Goal: Task Accomplishment & Management: Use online tool/utility

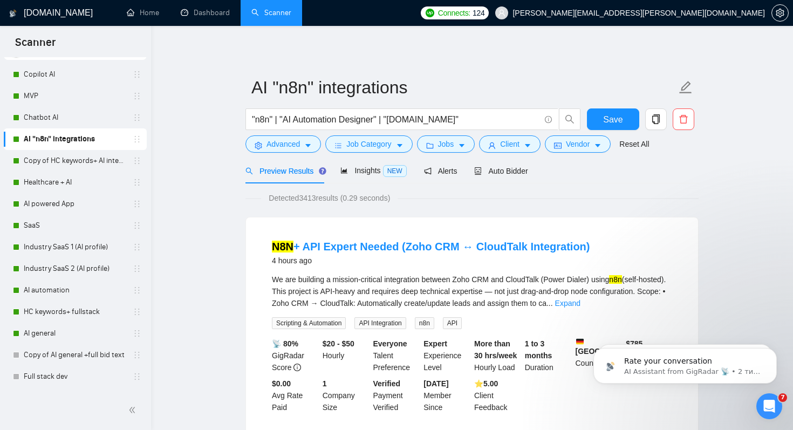
scroll to position [2, 0]
click at [510, 171] on span "Auto Bidder" at bounding box center [500, 171] width 53 height 9
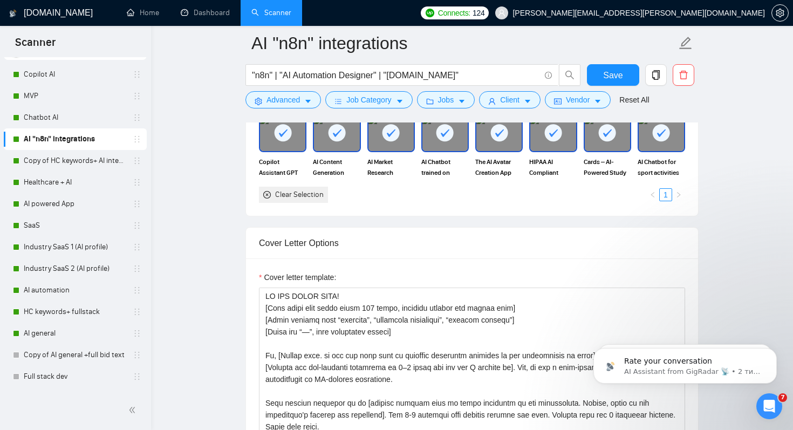
scroll to position [834, 0]
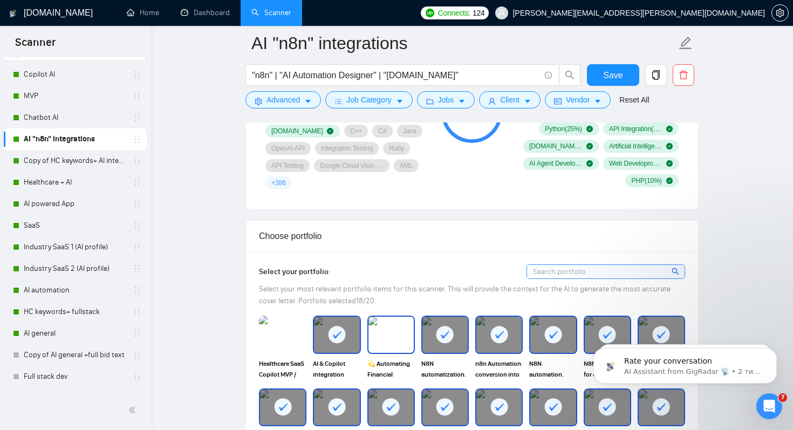
click at [396, 343] on img at bounding box center [390, 335] width 45 height 36
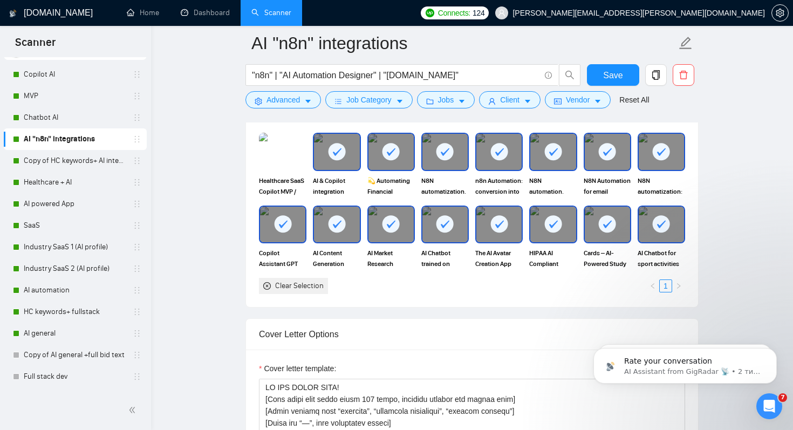
scroll to position [1057, 0]
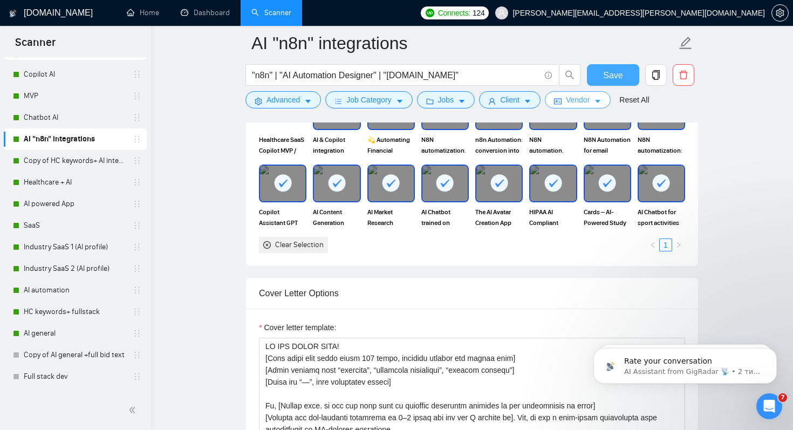
click at [607, 73] on span "Save" at bounding box center [612, 74] width 19 height 13
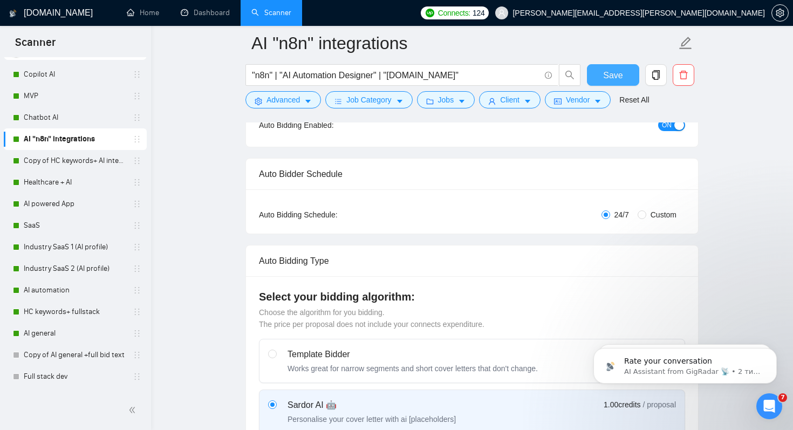
scroll to position [130, 0]
click at [779, 9] on icon "setting" at bounding box center [779, 13] width 8 height 9
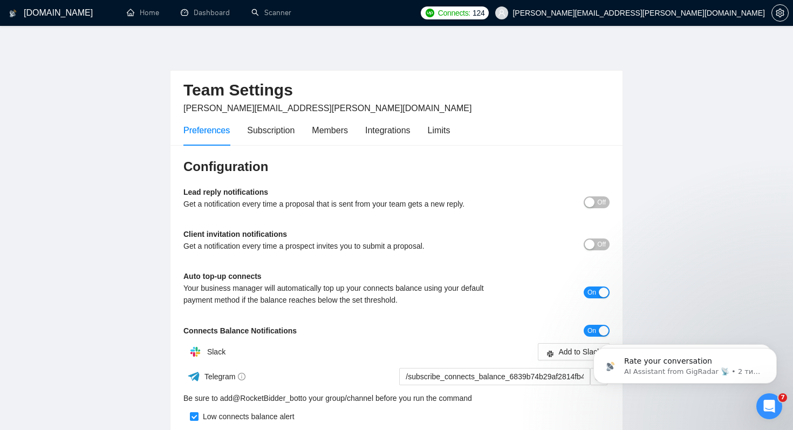
click at [587, 293] on button "On" at bounding box center [596, 292] width 26 height 12
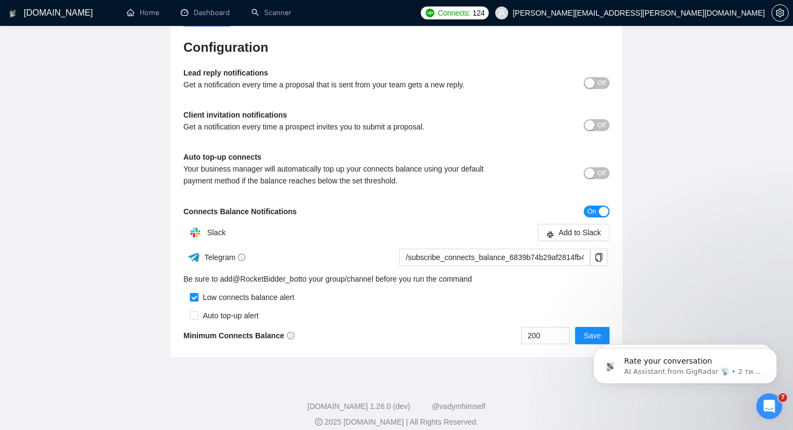
scroll to position [120, 0]
click at [589, 340] on body "Rate your conversation AI Assistant from GigRadar 📡 • 2 тиж. тому Earn Free Gig…" at bounding box center [684, 362] width 207 height 67
click at [587, 336] on body "Rate your conversation AI Assistant from GigRadar 📡 • 2 тиж. тому Earn Free Gig…" at bounding box center [684, 362] width 207 height 67
drag, startPoint x: 548, startPoint y: 339, endPoint x: 490, endPoint y: 339, distance: 58.2
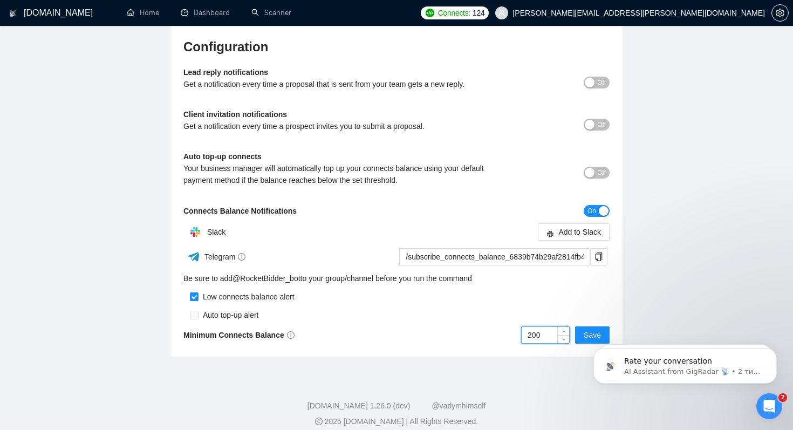
click at [490, 339] on div "200 Save" at bounding box center [502, 334] width 213 height 17
click at [592, 336] on body "Rate your conversation AI Assistant from GigRadar 📡 • 2 тиж. тому Earn Free Gig…" at bounding box center [684, 362] width 207 height 67
click at [583, 333] on body "Rate your conversation AI Assistant from GigRadar 📡 • 2 тиж. тому Earn Free Gig…" at bounding box center [684, 362] width 207 height 67
drag, startPoint x: 547, startPoint y: 336, endPoint x: 468, endPoint y: 336, distance: 78.7
click at [468, 336] on div "100 Save" at bounding box center [502, 334] width 213 height 17
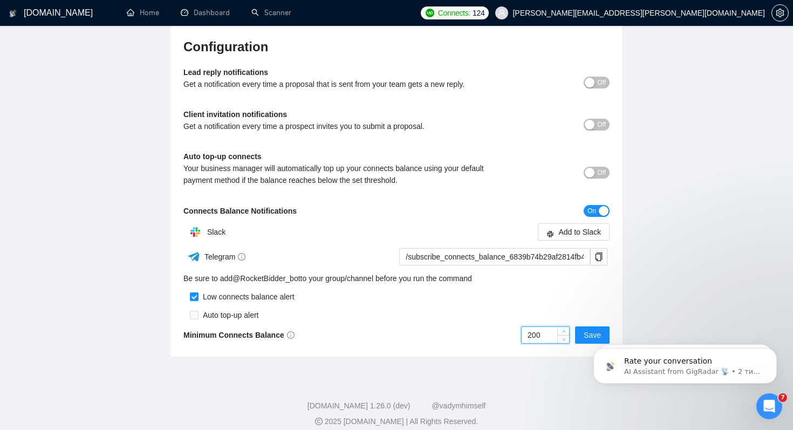
type input "200"
click at [577, 333] on html "Rate your conversation AI Assistant from GigRadar 📡 • 2 тиж. тому Earn Free Gig…" at bounding box center [685, 362] width 216 height 75
click at [56, 16] on h1 "[DOMAIN_NAME]" at bounding box center [58, 13] width 69 height 26
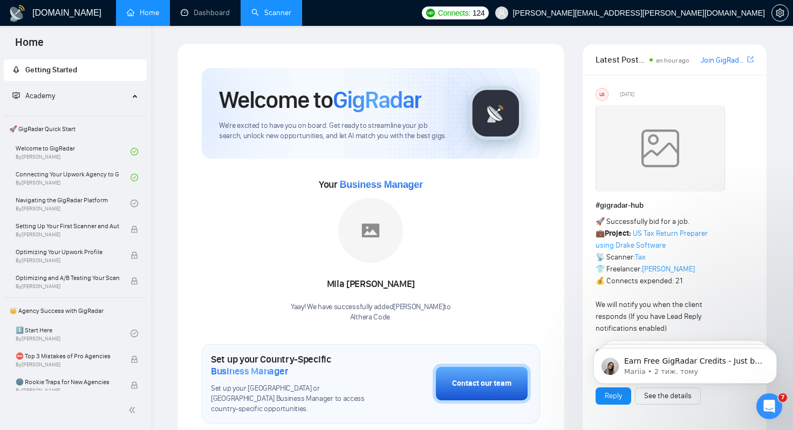
click at [280, 16] on link "Scanner" at bounding box center [271, 12] width 40 height 9
